Goal: Communication & Community: Answer question/provide support

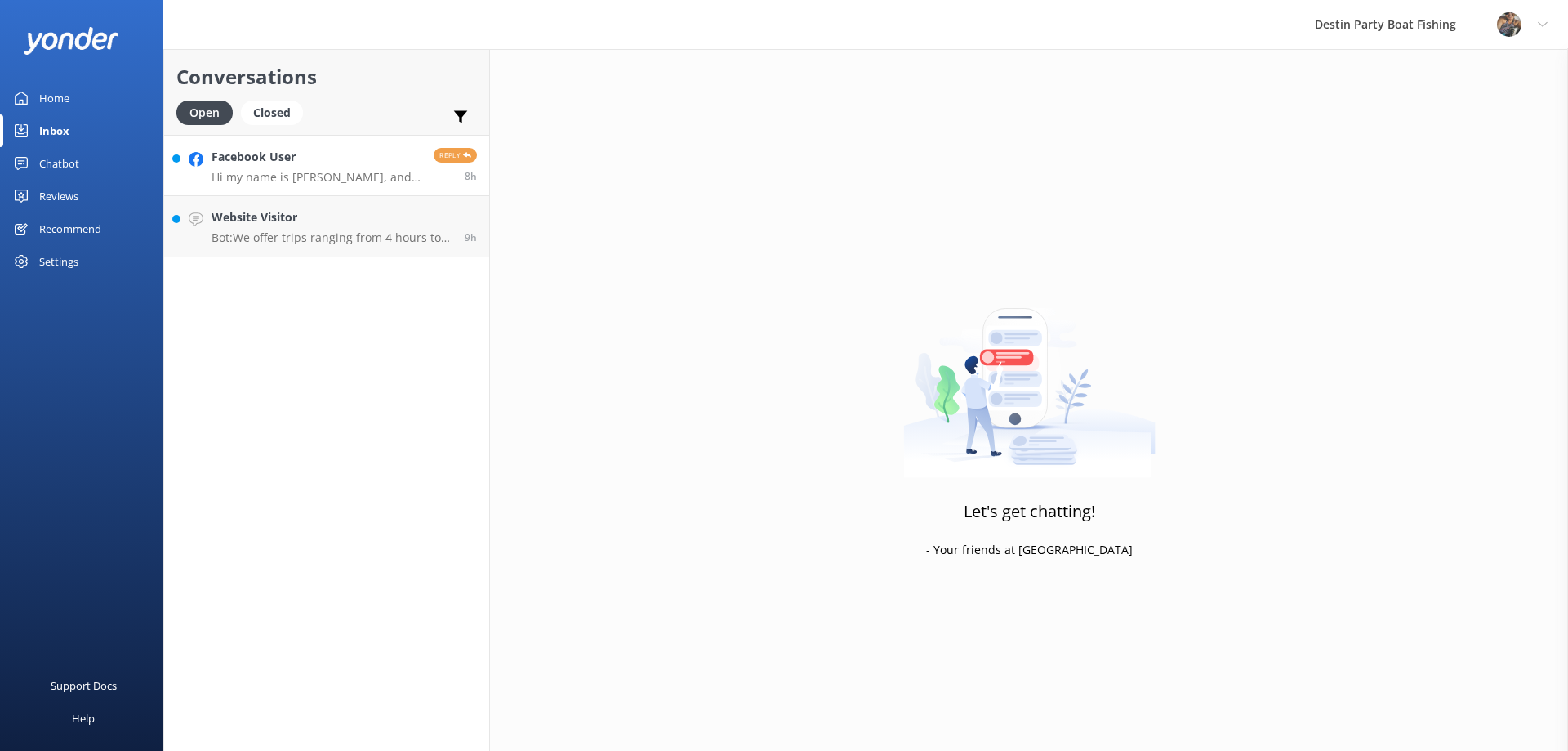
click at [363, 167] on div "Facebook User Hi my name is [PERSON_NAME], and I’m very interested in working a…" at bounding box center [316, 165] width 210 height 35
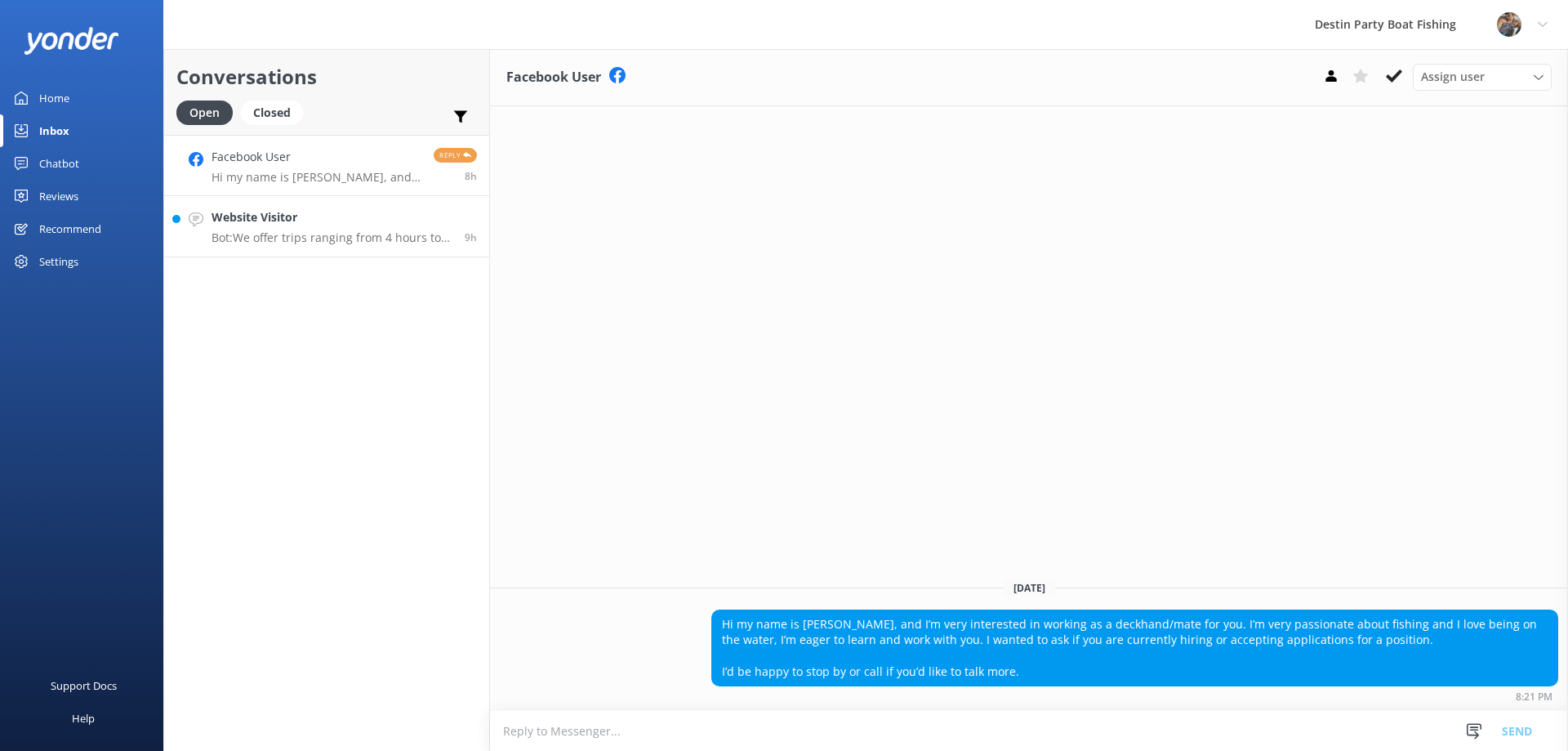
click at [281, 236] on p "Bot: We offer trips ranging from 4 hours to 12 hours. Our 4- and 5-hour trips a…" at bounding box center [331, 238] width 241 height 15
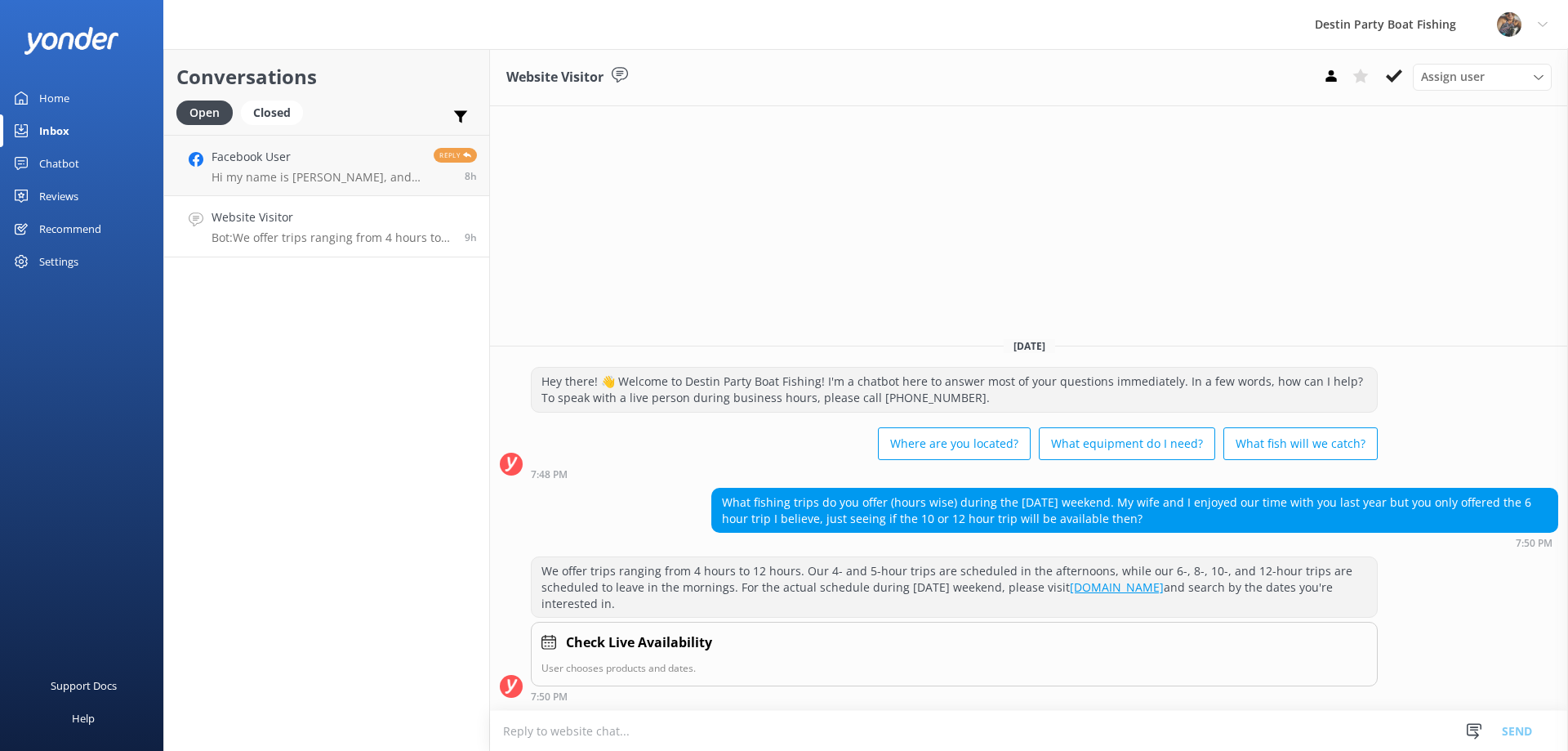
click at [53, 191] on div "Reviews" at bounding box center [59, 195] width 39 height 33
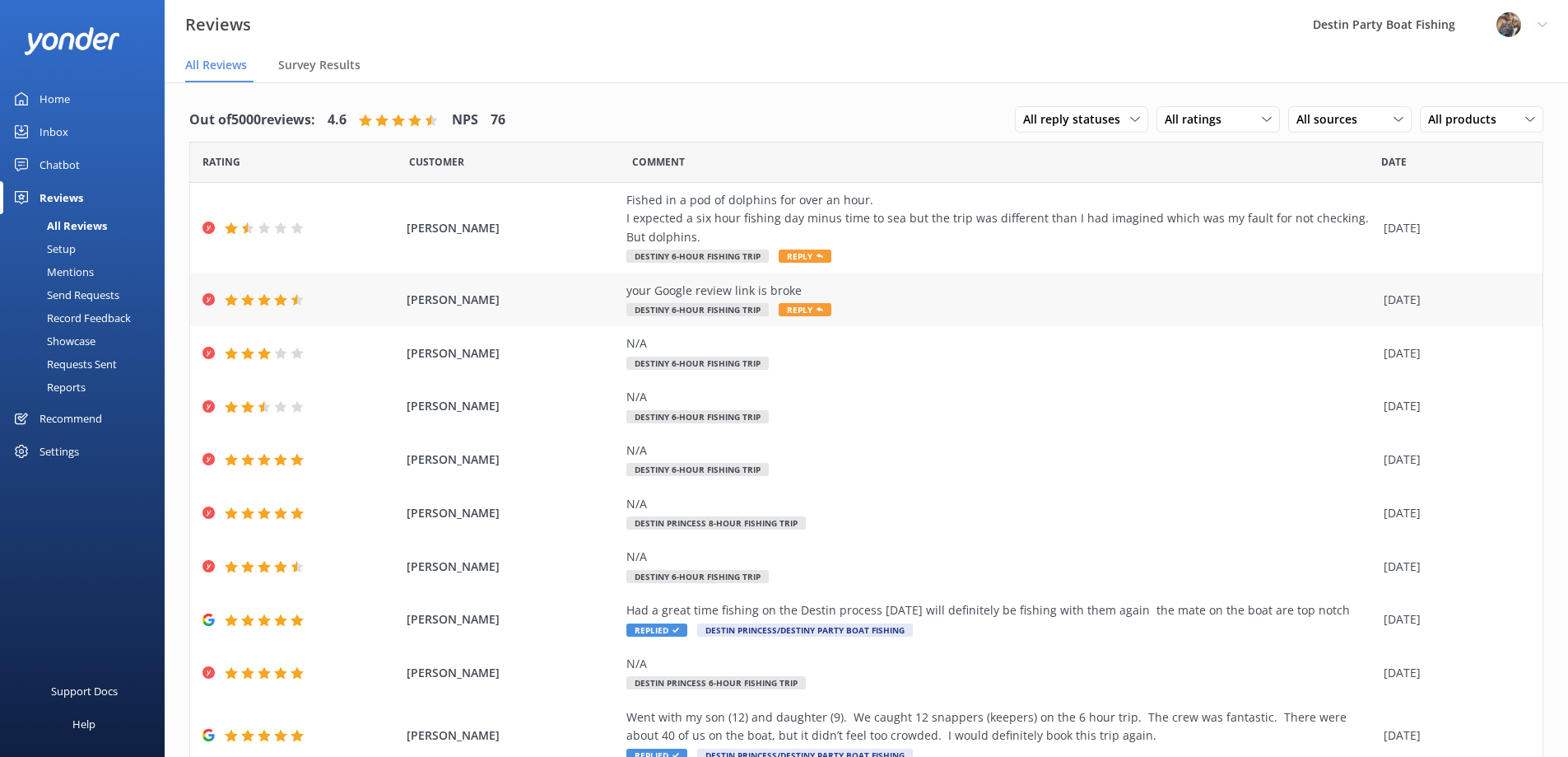
click at [798, 307] on span "Reply" at bounding box center [805, 309] width 53 height 13
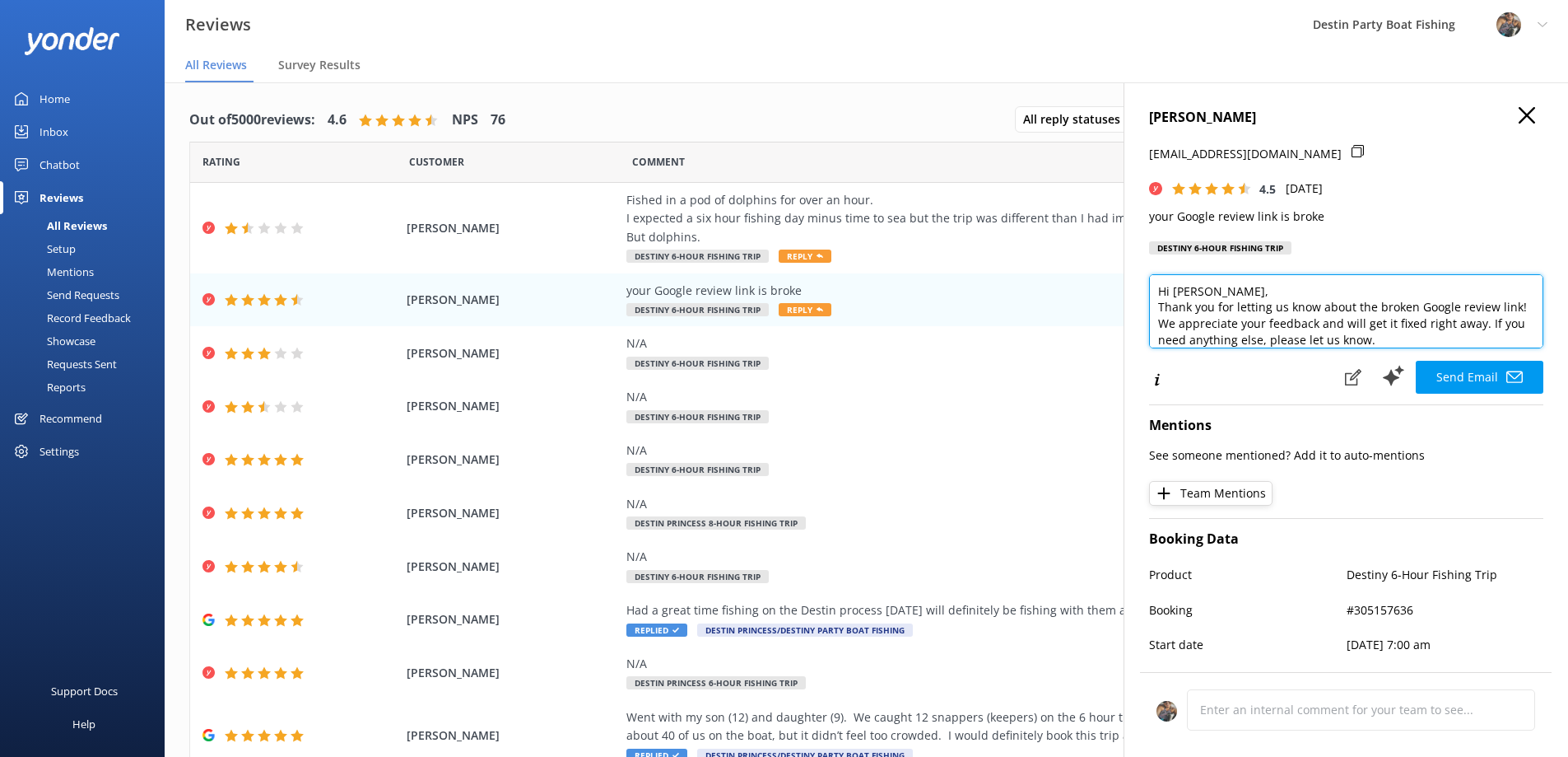
scroll to position [57, 0]
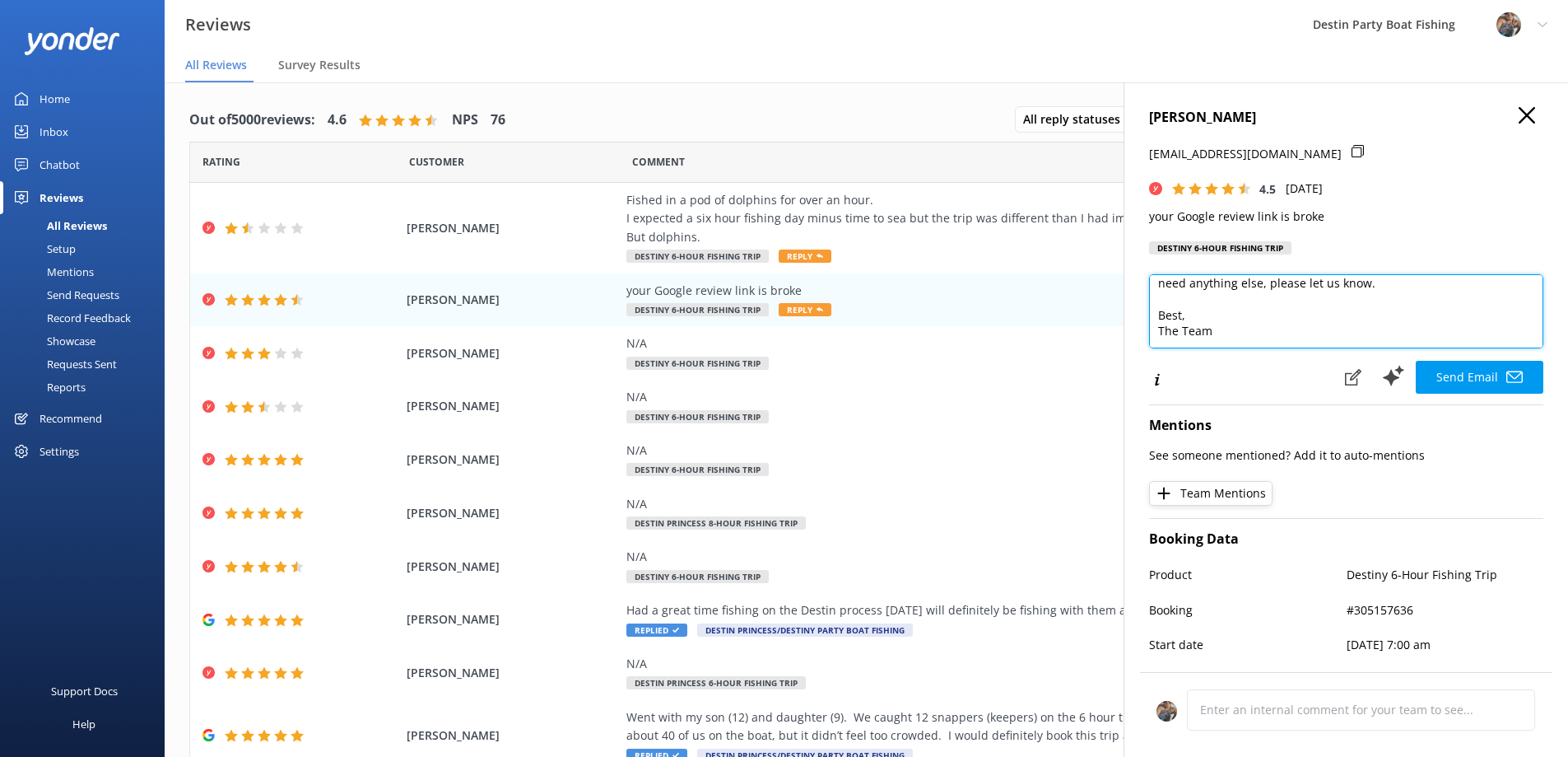
drag, startPoint x: 1414, startPoint y: 340, endPoint x: 1242, endPoint y: 329, distance: 172.4
click at [1242, 329] on textarea "Hi [PERSON_NAME], Thank you for letting us know about the broken Google review …" at bounding box center [1346, 311] width 394 height 74
click at [1426, 295] on textarea "Hi [PERSON_NAME], Thank you for letting us know about the broken Google review …" at bounding box center [1346, 311] width 394 height 74
drag, startPoint x: 1420, startPoint y: 283, endPoint x: 1157, endPoint y: 292, distance: 263.2
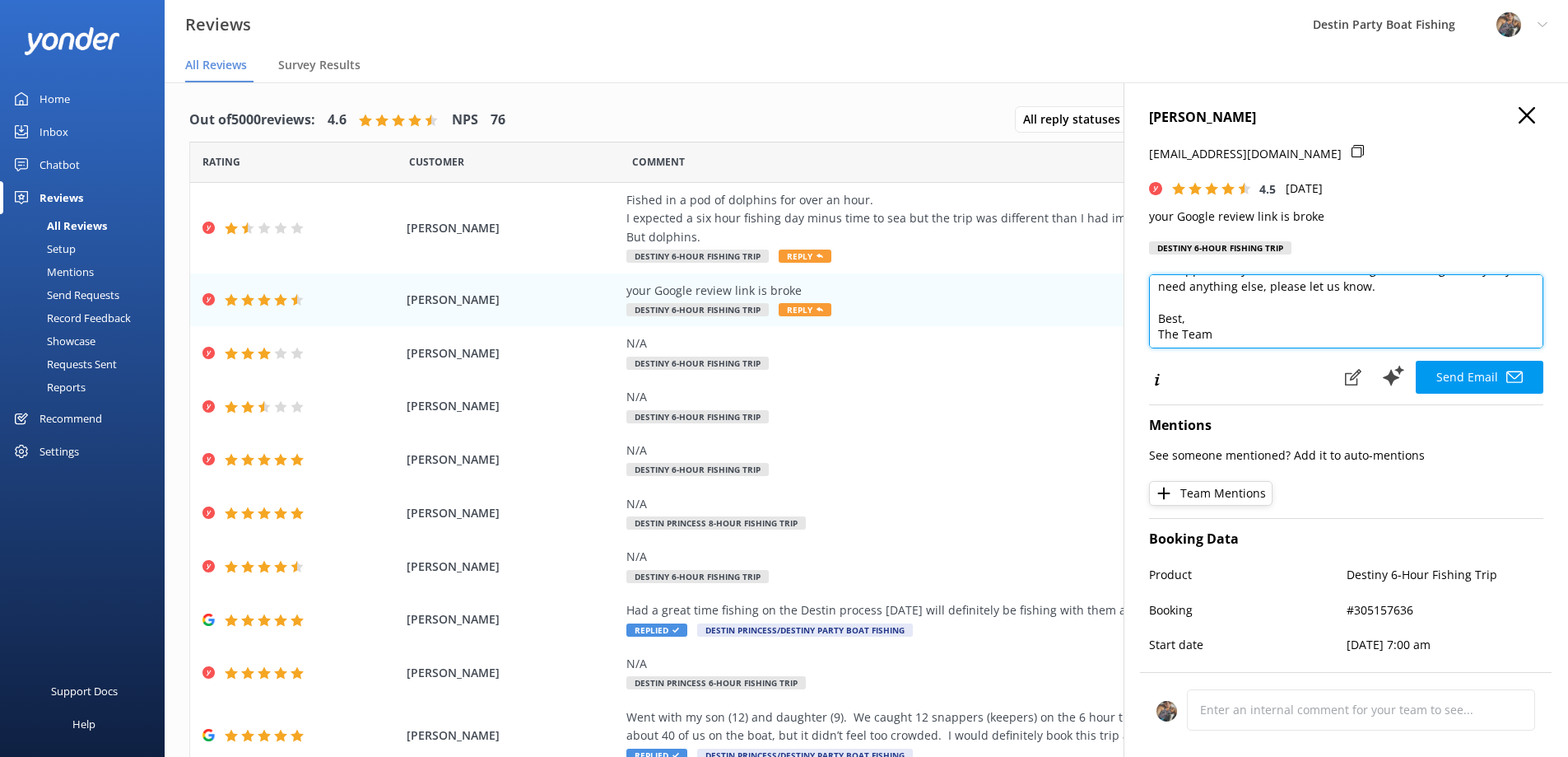
click at [1157, 292] on textarea "Hi [PERSON_NAME], Thank you for letting us know about the broken Google review …" at bounding box center [1346, 311] width 394 height 74
click at [1227, 320] on textarea "Hi [PERSON_NAME], Thank you for letting us know about the broken Google review …" at bounding box center [1346, 311] width 394 height 74
click at [1226, 332] on textarea "Hi [PERSON_NAME], Thank you for letting us know about the broken Google review …" at bounding box center [1346, 311] width 394 height 74
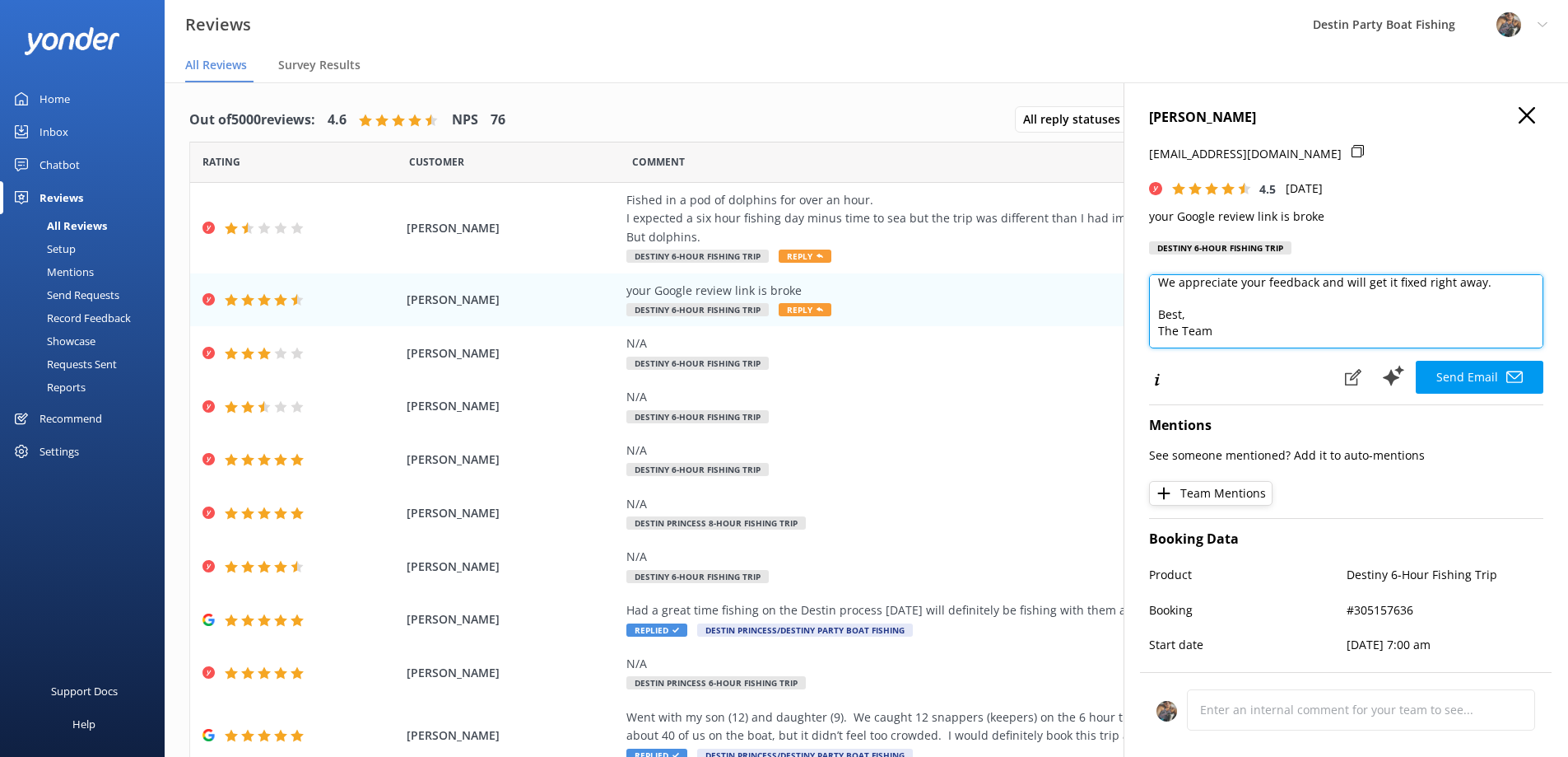
drag, startPoint x: 1226, startPoint y: 332, endPoint x: 1155, endPoint y: 317, distance: 72.6
click at [1155, 317] on textarea "Hi [PERSON_NAME], Thank you for letting us know about the broken Google review …" at bounding box center [1346, 311] width 394 height 74
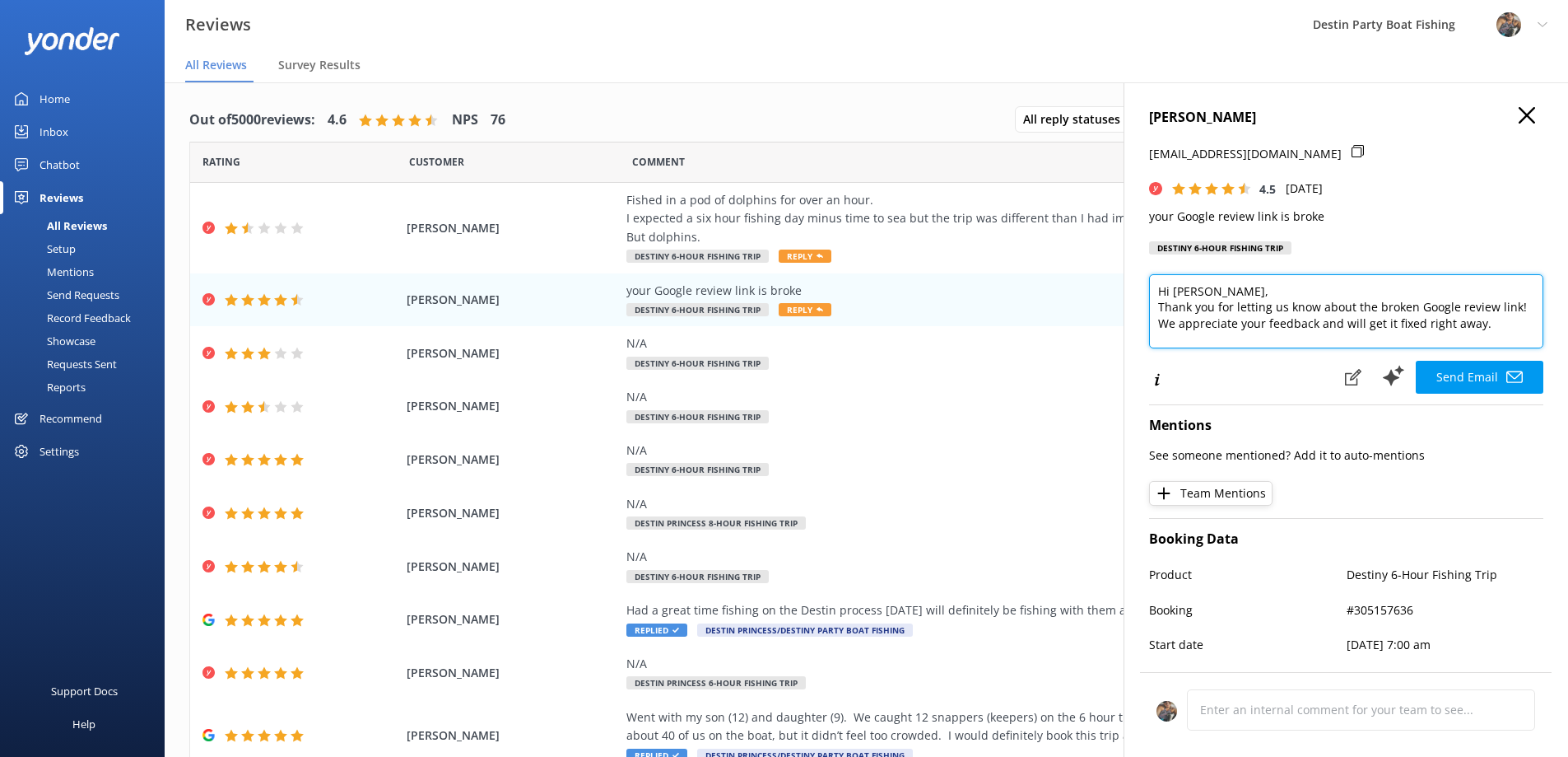
scroll to position [9, 0]
type textarea "Hi [PERSON_NAME], Thank you for letting us know about the broken Google review …"
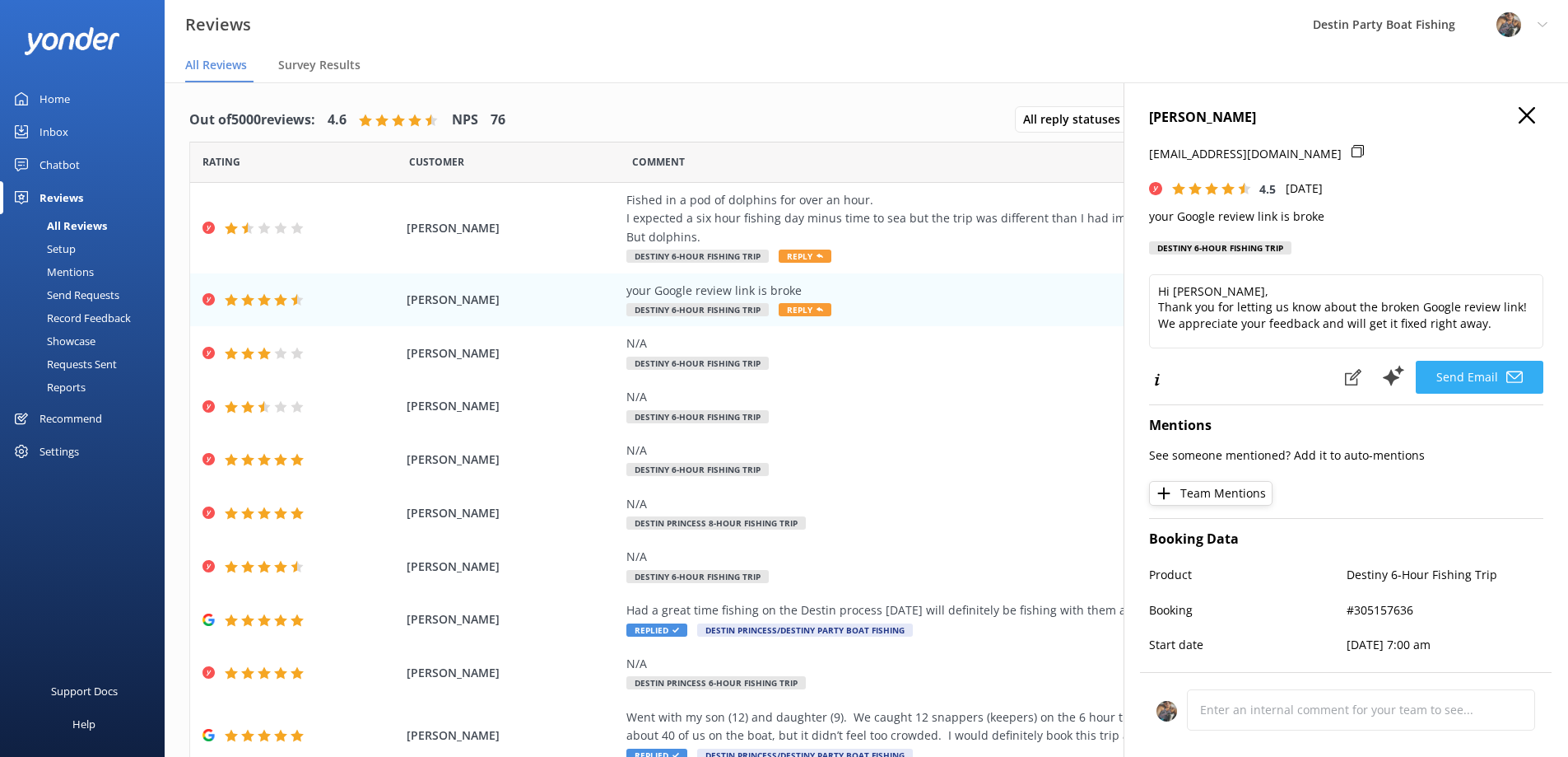
click at [1445, 372] on button "Send Email" at bounding box center [1479, 377] width 128 height 33
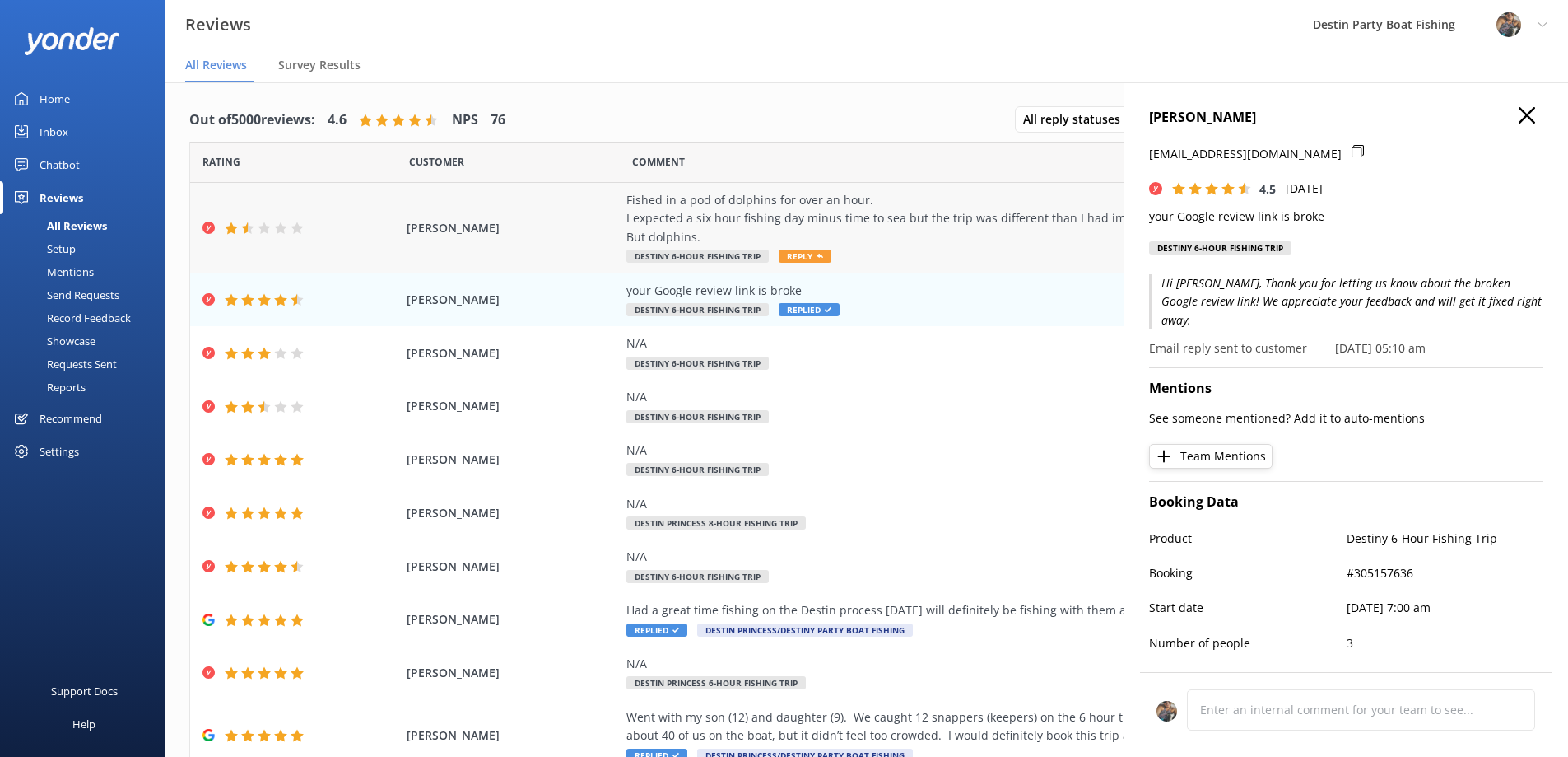
click at [816, 254] on icon at bounding box center [819, 255] width 7 height 7
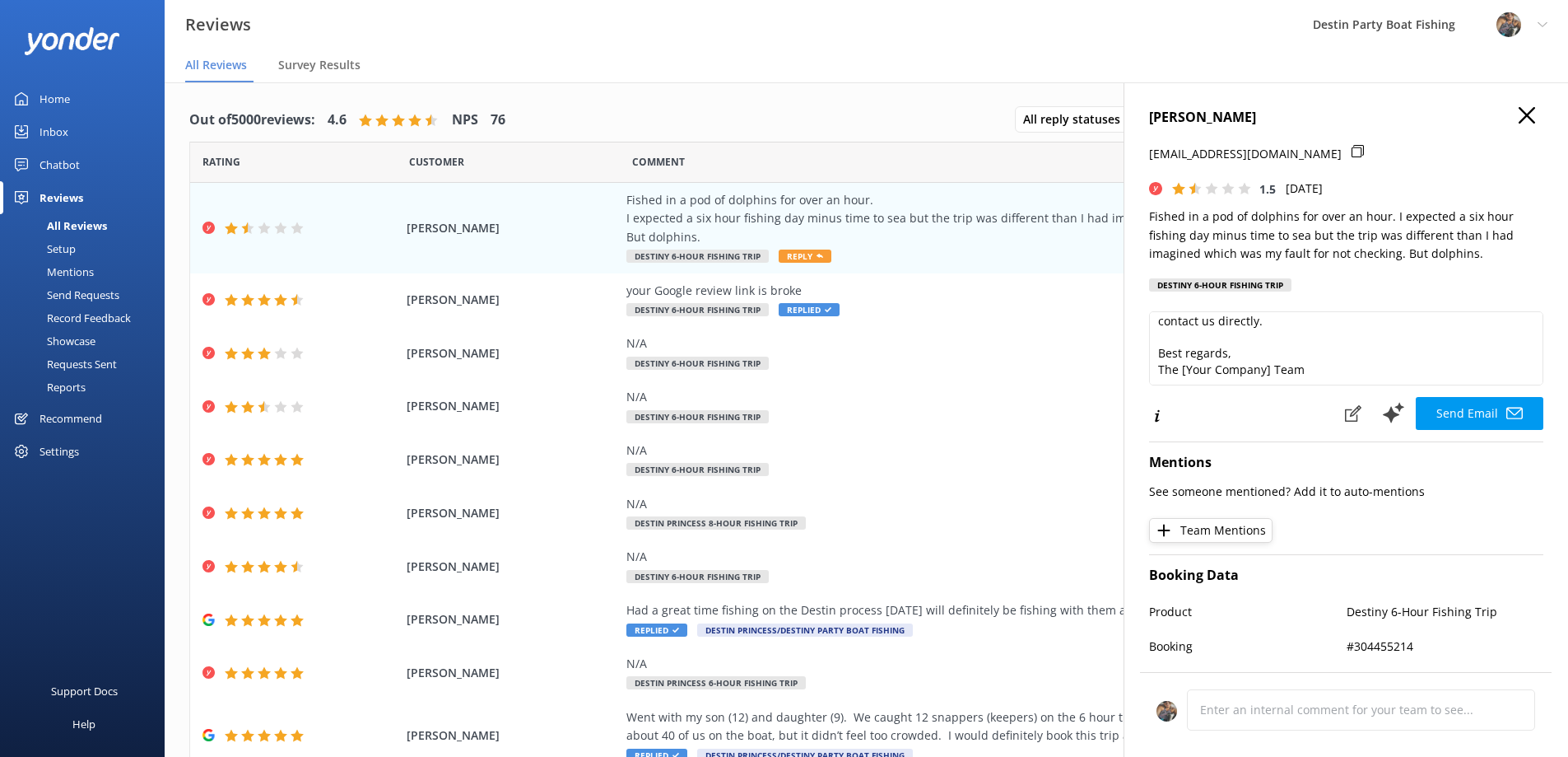
scroll to position [137, 0]
drag, startPoint x: 1316, startPoint y: 372, endPoint x: 1152, endPoint y: 333, distance: 168.6
click at [1152, 333] on textarea "Hi [PERSON_NAME], Thank you for sharing your experience with us. We’re glad you…" at bounding box center [1346, 348] width 394 height 74
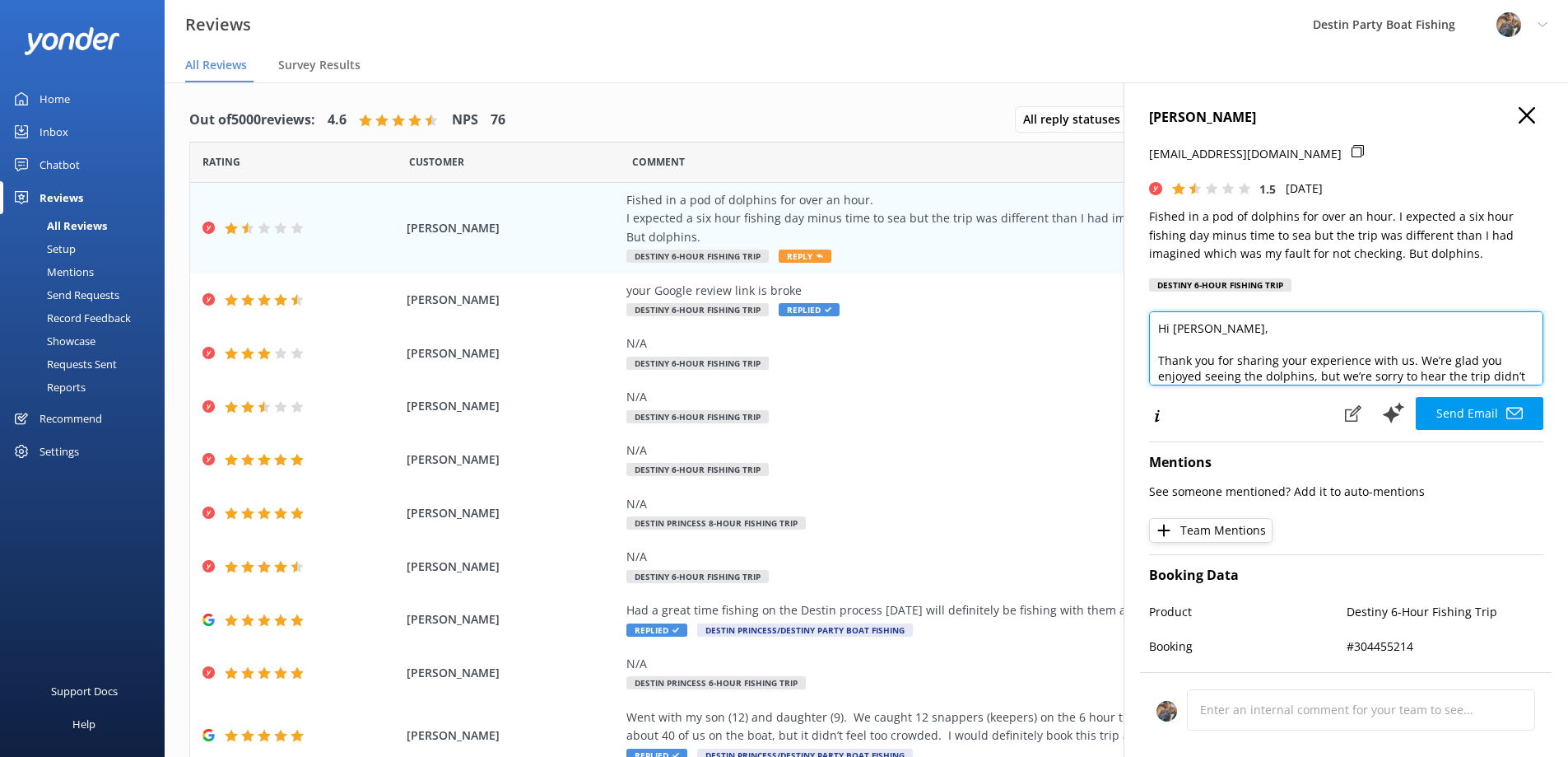
scroll to position [105, 0]
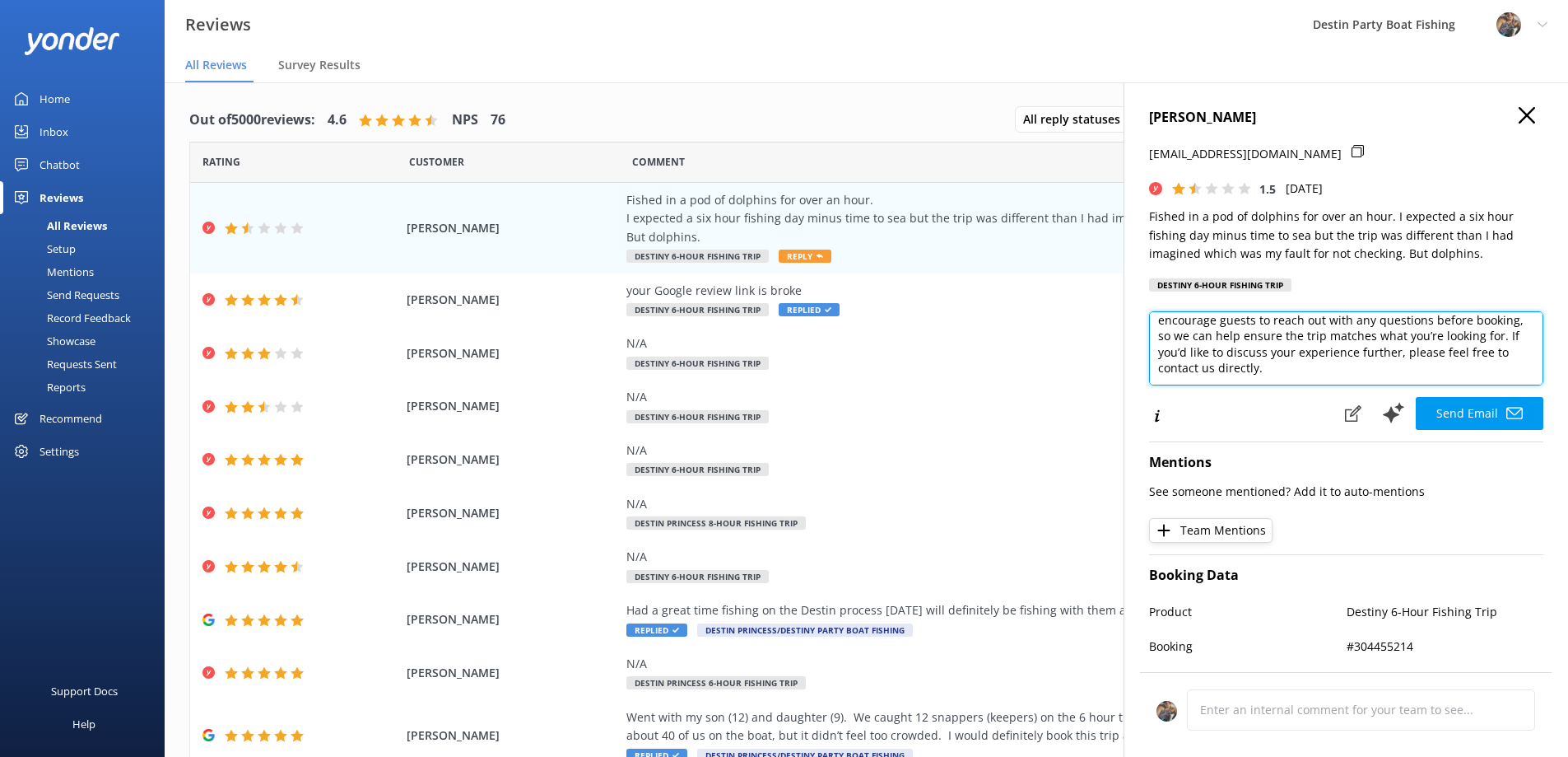
drag, startPoint x: 1331, startPoint y: 353, endPoint x: 1224, endPoint y: 340, distance: 107.8
click at [1224, 340] on textarea "Hi [PERSON_NAME], Thank you for sharing your experience with us. We’re glad you…" at bounding box center [1346, 348] width 394 height 74
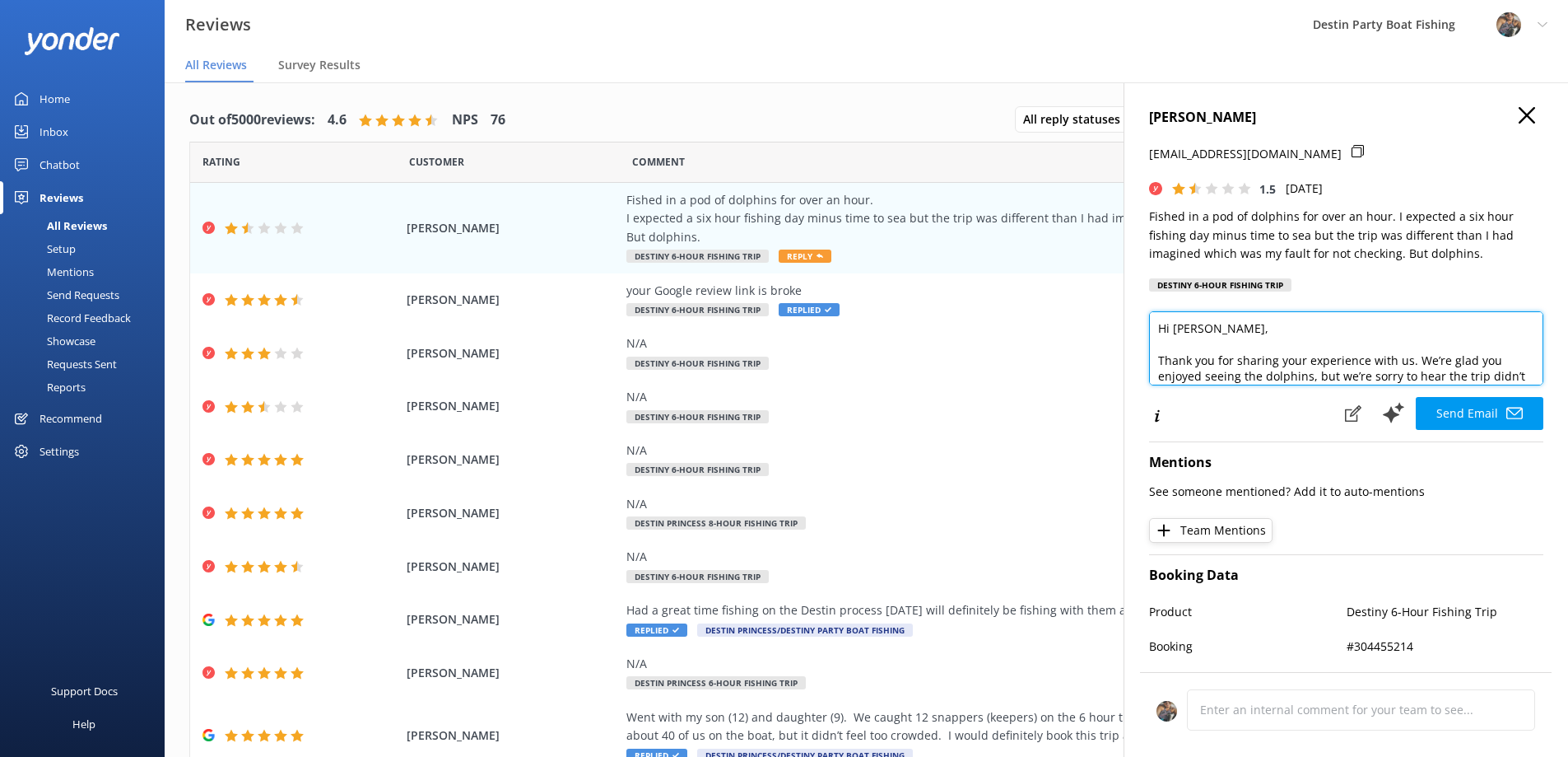
click at [1158, 358] on textarea "Hi [PERSON_NAME], Thank you for sharing your experience with us. We’re glad you…" at bounding box center [1346, 348] width 394 height 74
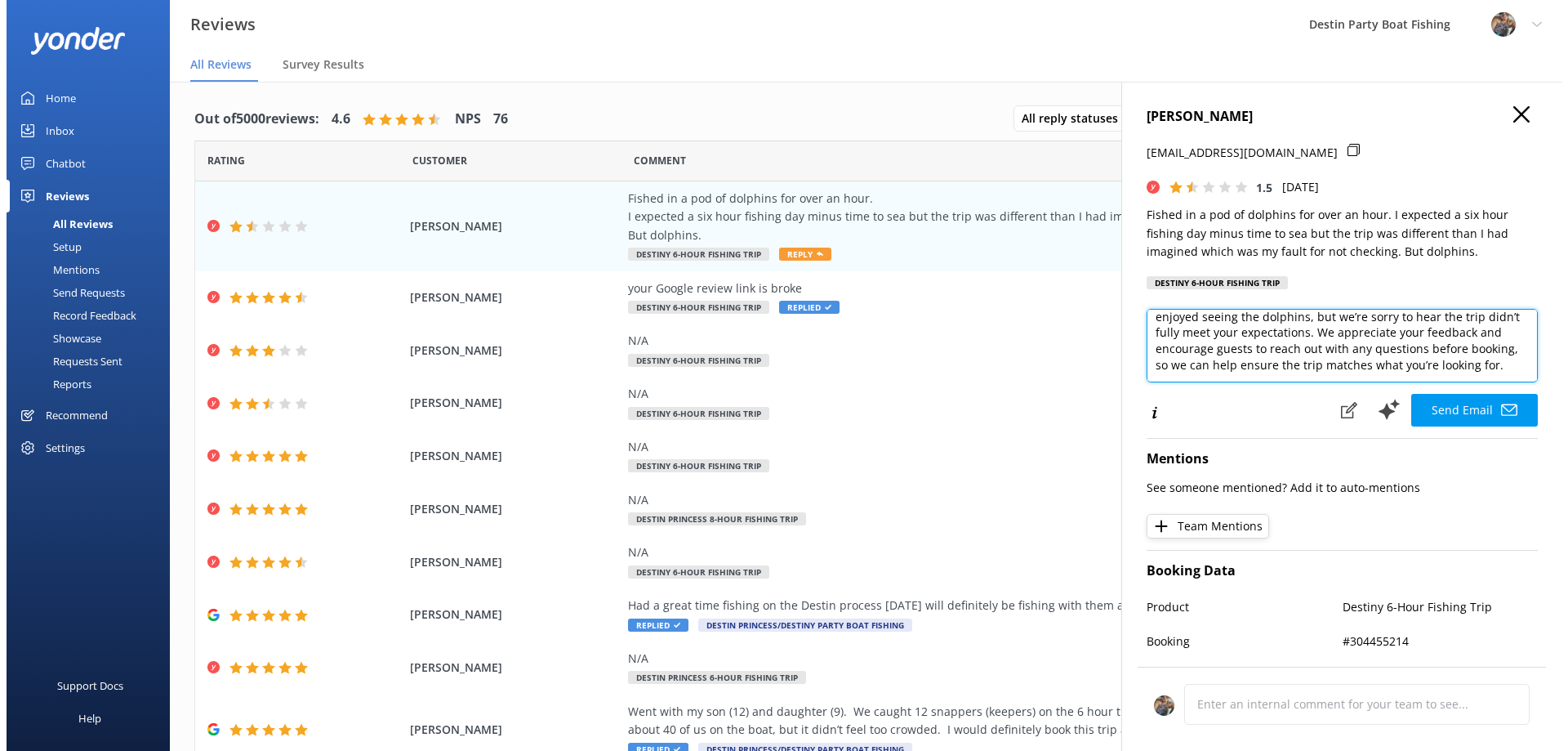
scroll to position [66, 0]
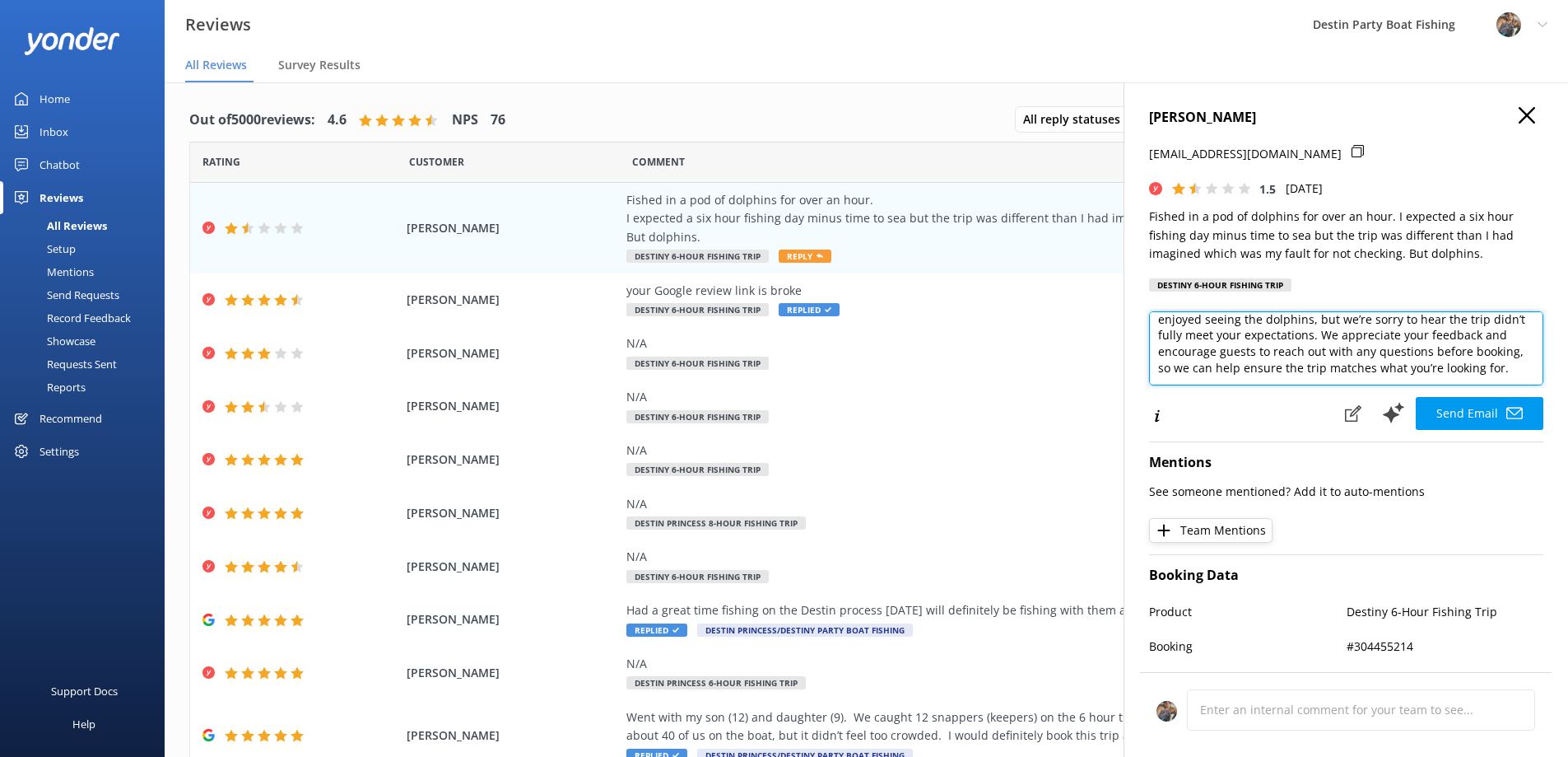
click at [1377, 365] on textarea "Hi [PERSON_NAME], Thank you for sharing your experience with us. We’re glad you…" at bounding box center [1346, 348] width 394 height 74
type textarea "Hi [PERSON_NAME], Thank you for sharing your experience with us. We’re glad you…"
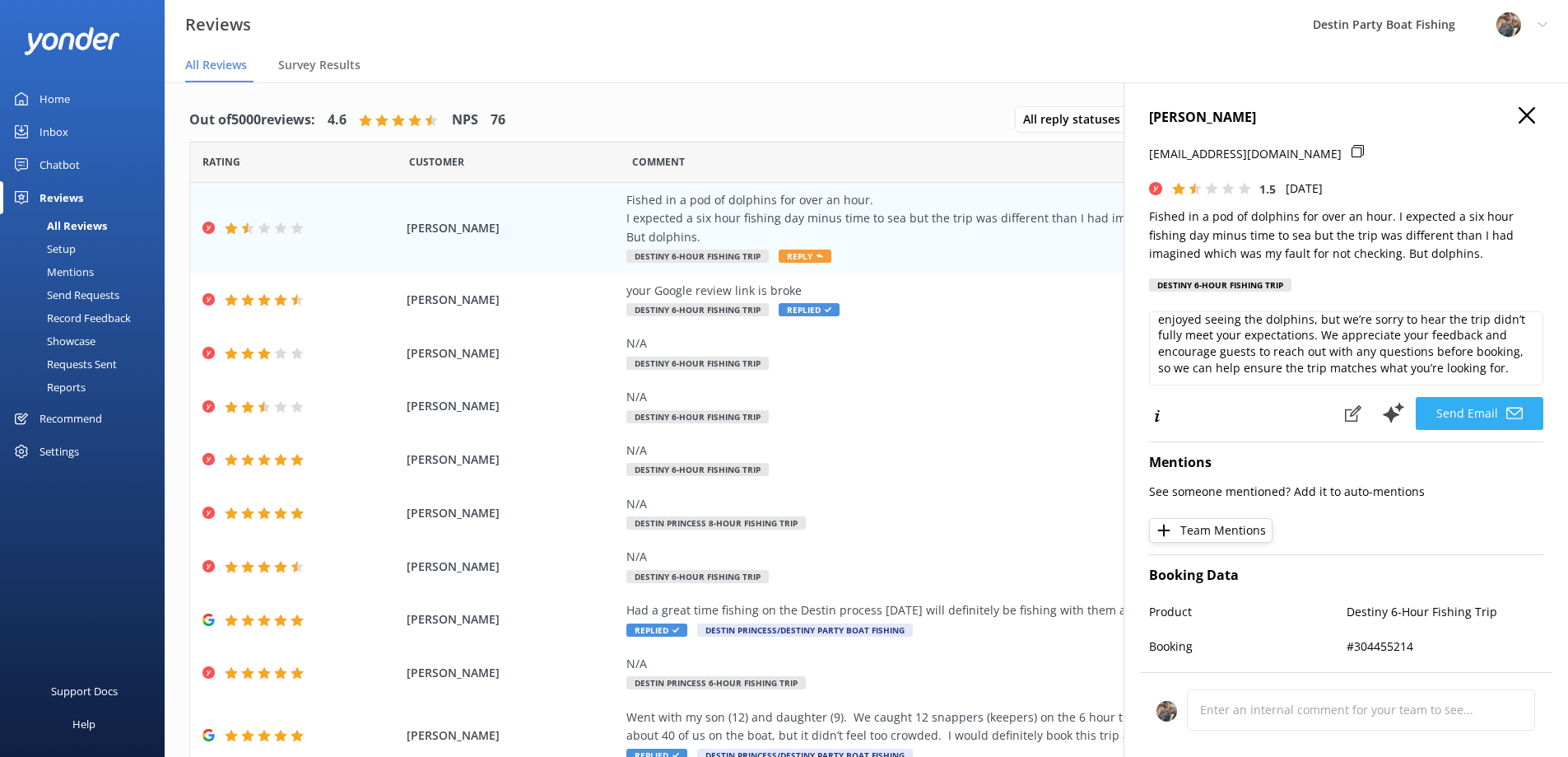
click at [1487, 429] on button "Send Email" at bounding box center [1479, 414] width 128 height 33
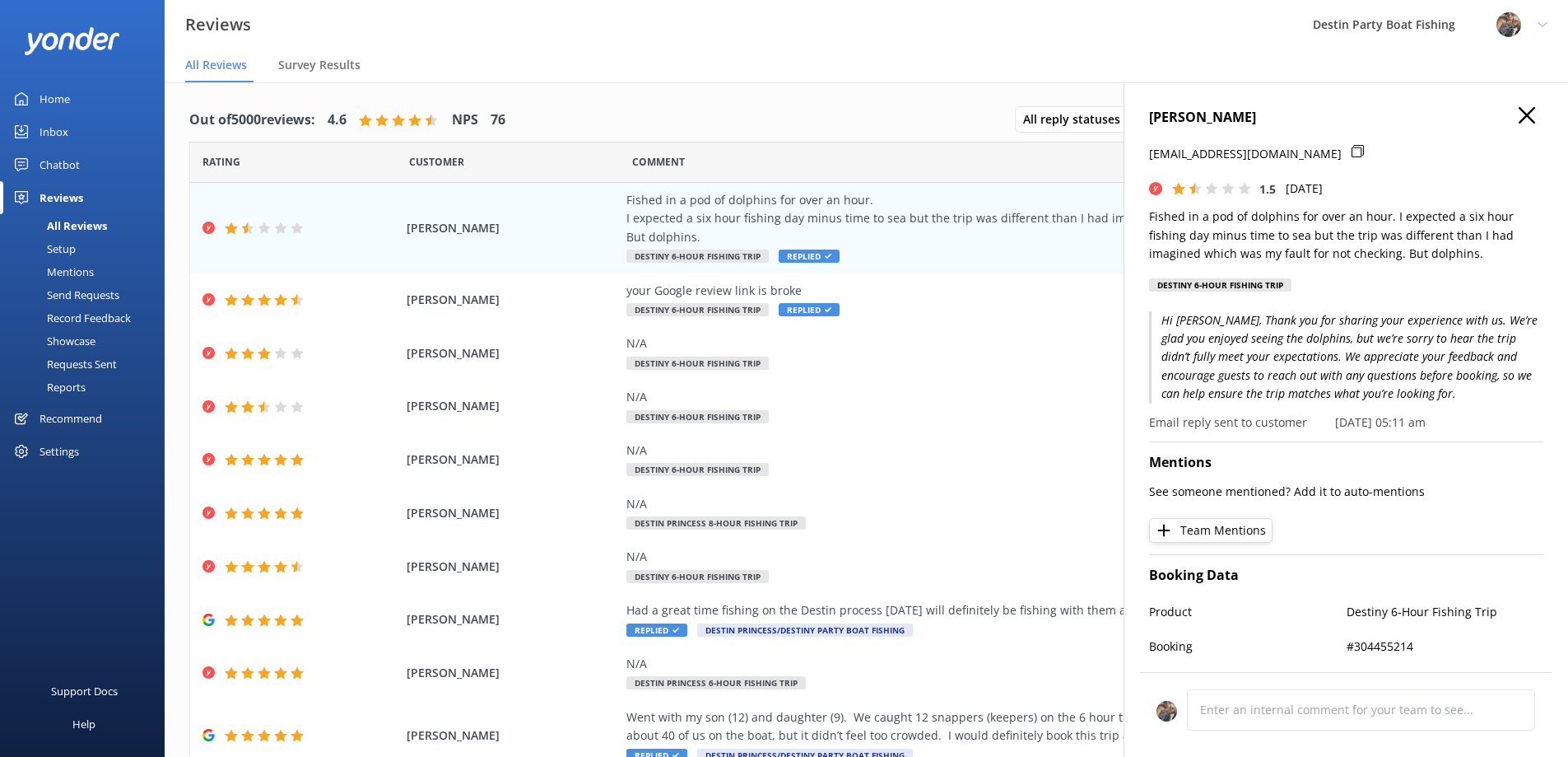
click at [1524, 114] on h4 "[PERSON_NAME]" at bounding box center [1346, 117] width 394 height 22
drag, startPoint x: 1524, startPoint y: 114, endPoint x: 1515, endPoint y: 115, distance: 9.1
click at [1518, 114] on div "[PERSON_NAME] [PERSON_NAME][EMAIL_ADDRESS][DOMAIN_NAME] 1.5 [DATE] Fished in a …" at bounding box center [1346, 461] width 444 height 757
click at [1519, 119] on icon at bounding box center [1526, 114] width 16 height 16
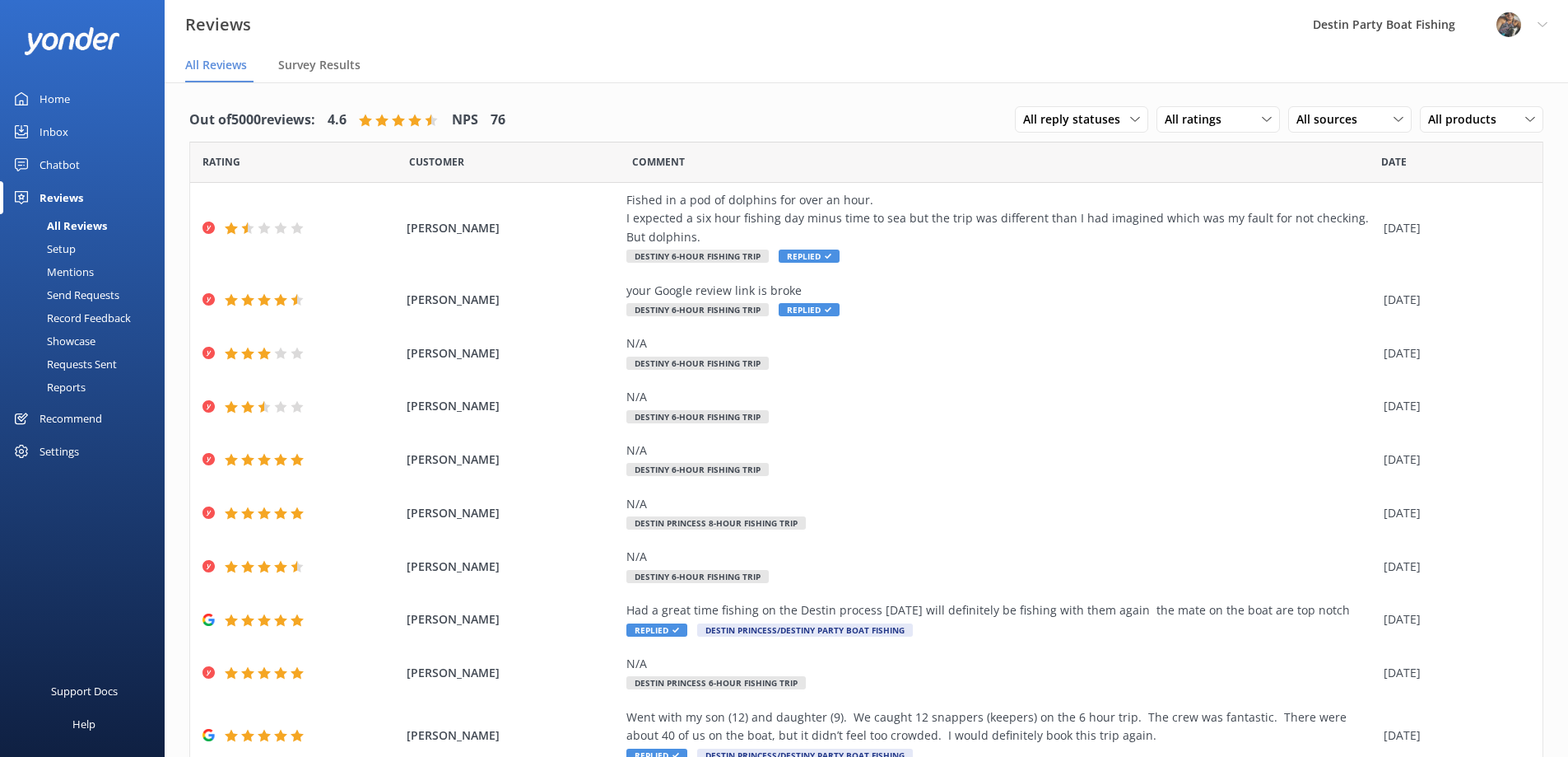
click at [61, 106] on div "Home" at bounding box center [55, 98] width 30 height 33
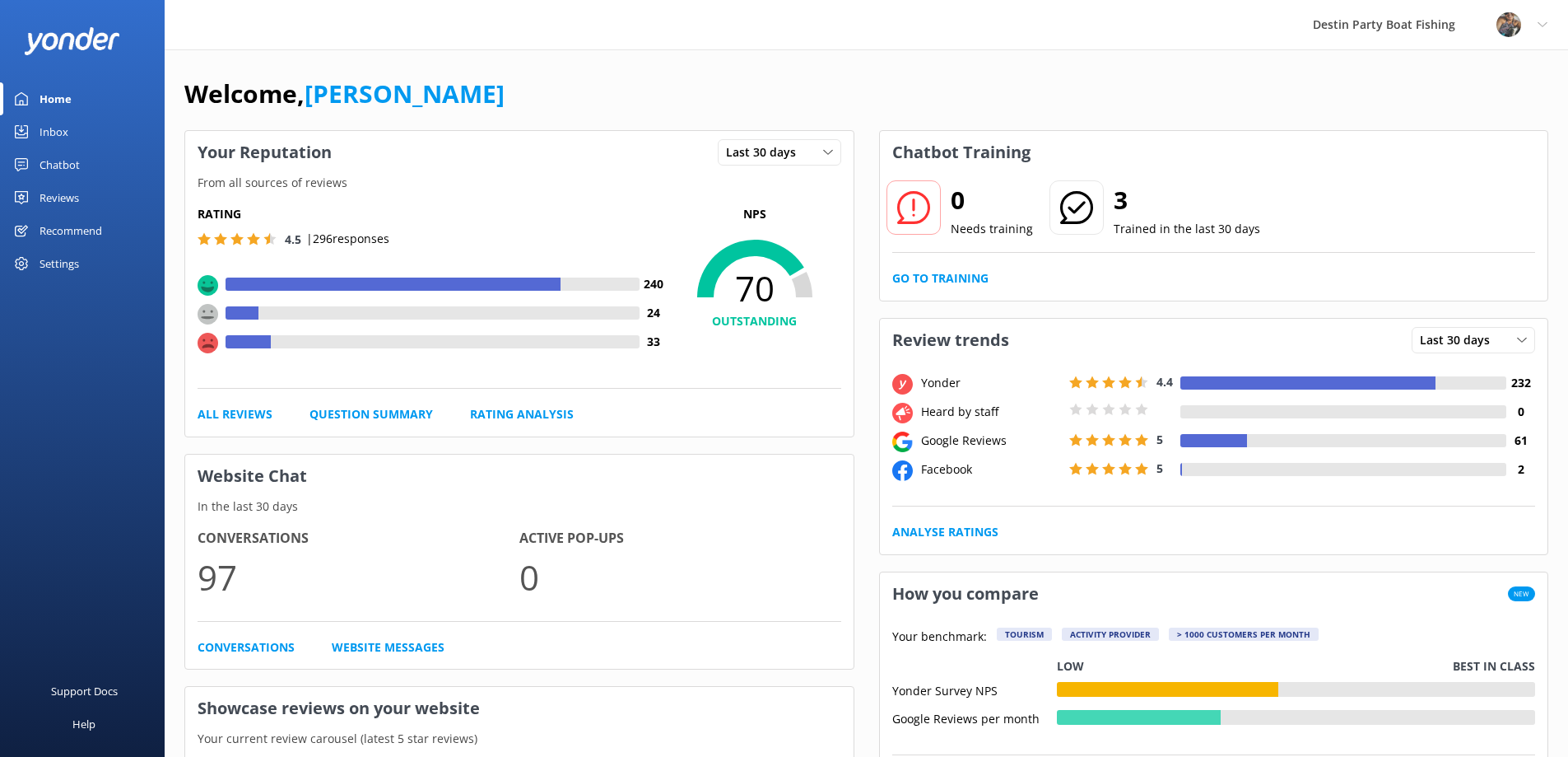
click at [61, 122] on div "Inbox" at bounding box center [54, 132] width 28 height 33
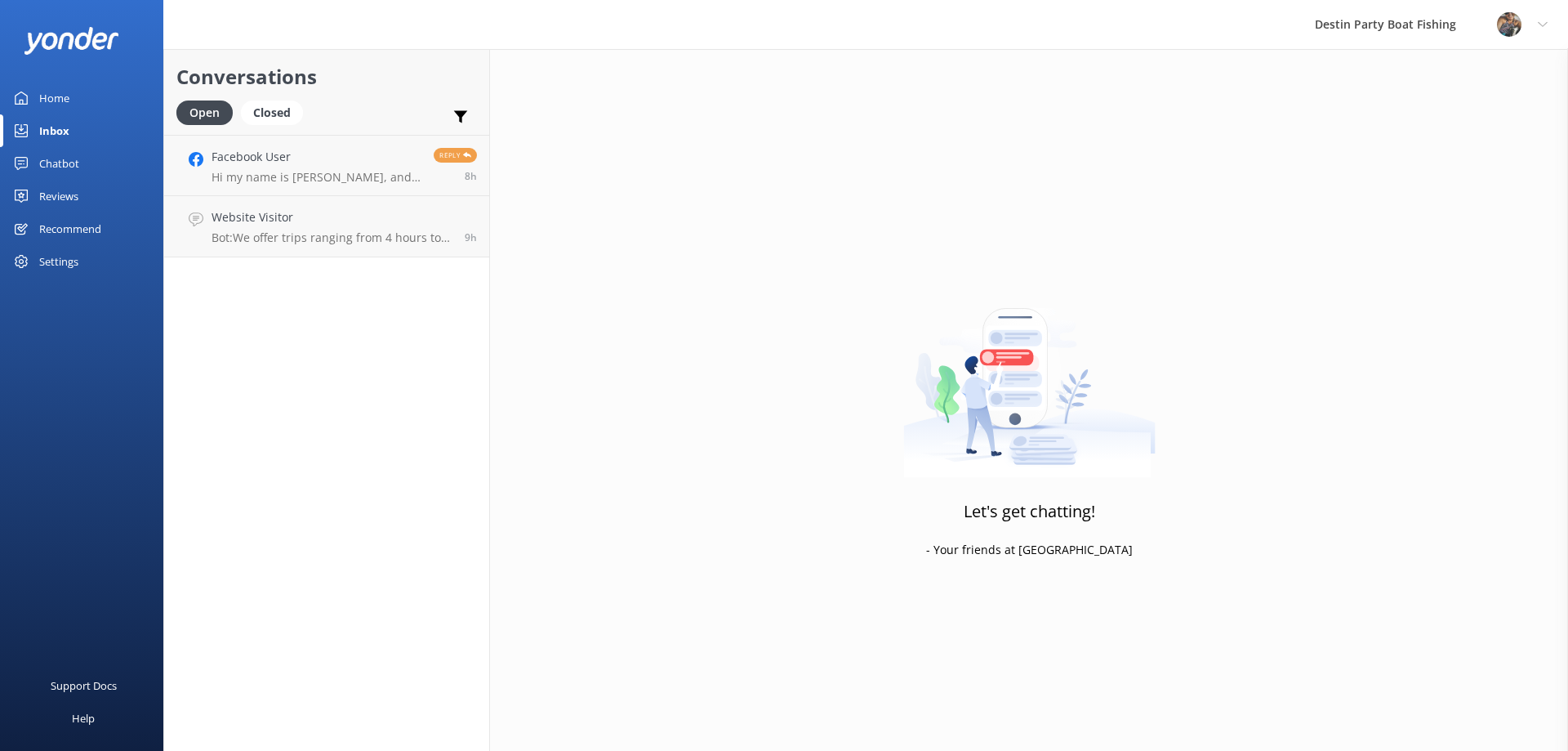
click at [60, 75] on div at bounding box center [82, 40] width 163 height 82
